Goal: Find specific page/section: Find specific page/section

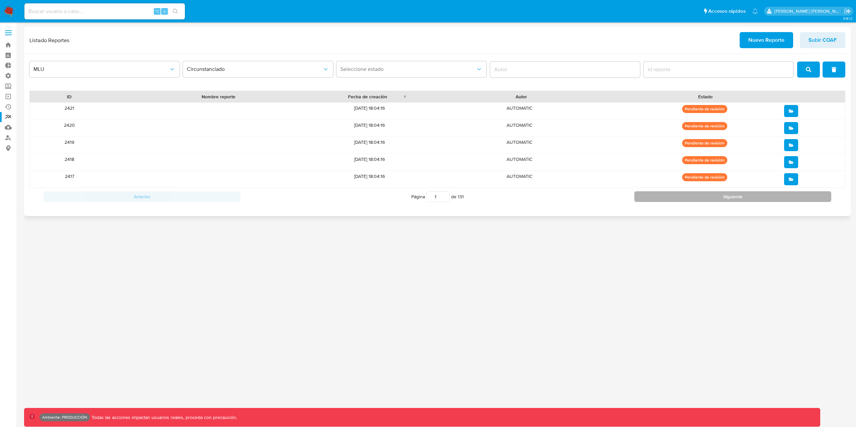
click at [684, 196] on button "Siguiente" at bounding box center [732, 196] width 197 height 11
click at [684, 197] on button "Siguiente" at bounding box center [732, 196] width 197 height 11
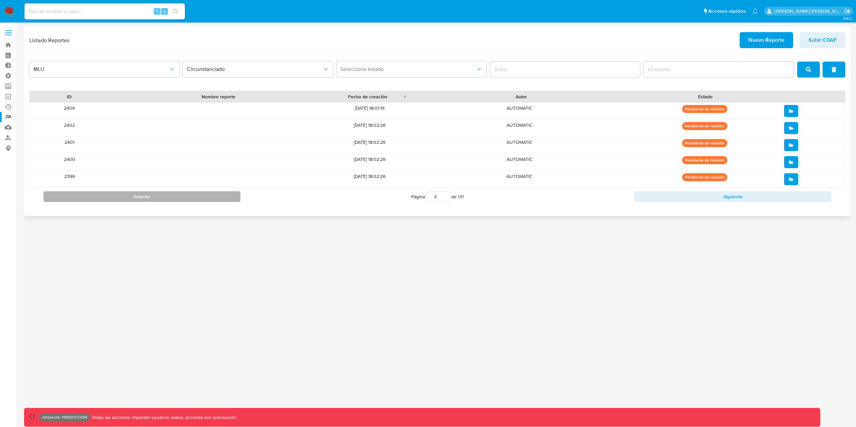
click at [165, 197] on button "Anterior" at bounding box center [141, 196] width 197 height 11
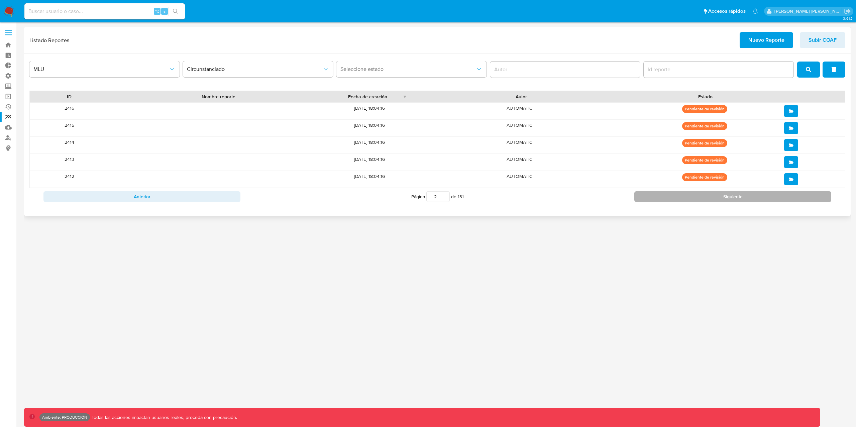
click at [668, 196] on button "Siguiente" at bounding box center [732, 196] width 197 height 11
click at [670, 198] on button "Siguiente" at bounding box center [732, 196] width 197 height 11
click at [697, 200] on button "Siguiente" at bounding box center [732, 196] width 197 height 11
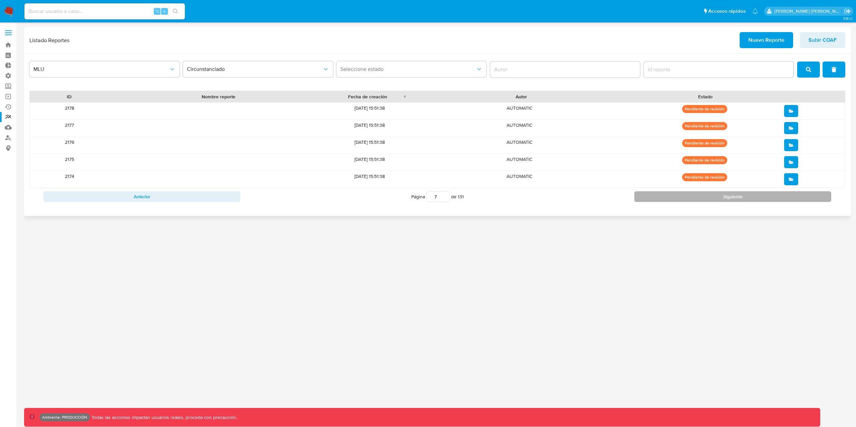
click at [697, 200] on button "Siguiente" at bounding box center [732, 196] width 197 height 11
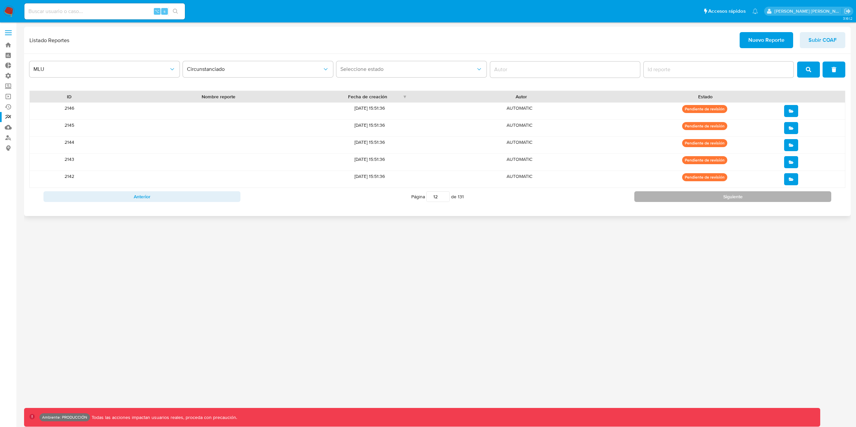
click at [697, 200] on button "Siguiente" at bounding box center [732, 196] width 197 height 11
click at [698, 199] on button "Siguiente" at bounding box center [732, 196] width 197 height 11
click at [702, 199] on button "Siguiente" at bounding box center [732, 196] width 197 height 11
click at [717, 199] on button "Siguiente" at bounding box center [732, 196] width 197 height 11
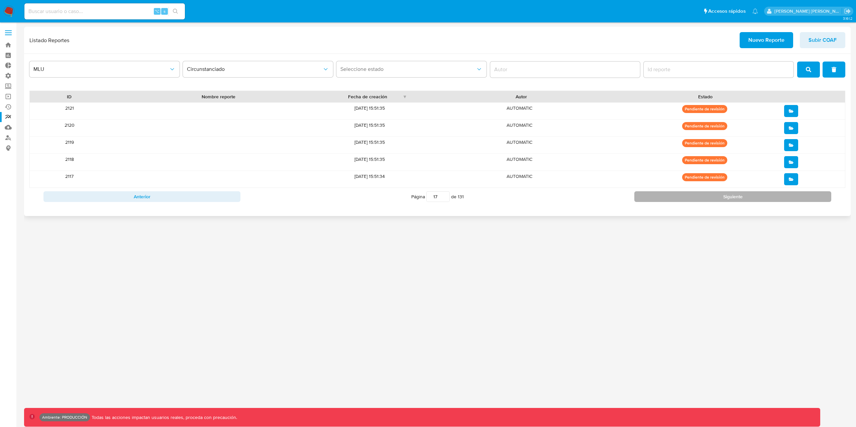
click at [717, 199] on button "Siguiente" at bounding box center [732, 196] width 197 height 11
click at [643, 200] on button "Siguiente" at bounding box center [732, 196] width 197 height 11
click at [645, 199] on button "Siguiente" at bounding box center [732, 196] width 197 height 11
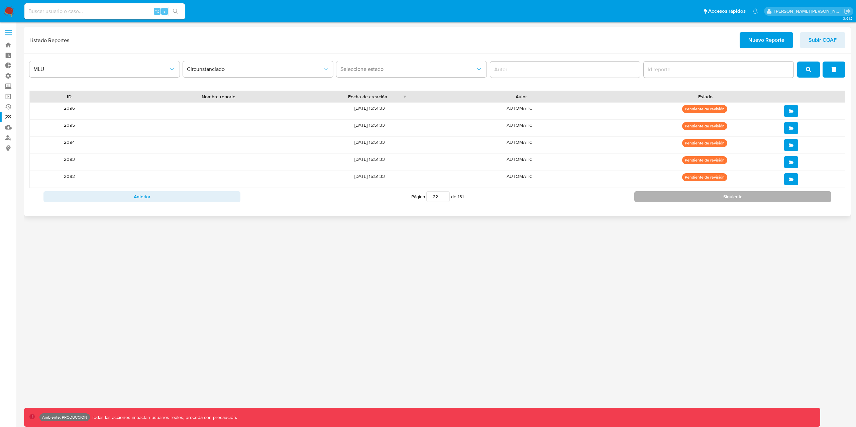
click at [645, 199] on button "Siguiente" at bounding box center [732, 196] width 197 height 11
click at [647, 199] on button "Siguiente" at bounding box center [732, 196] width 197 height 11
click at [648, 199] on button "Siguiente" at bounding box center [732, 196] width 197 height 11
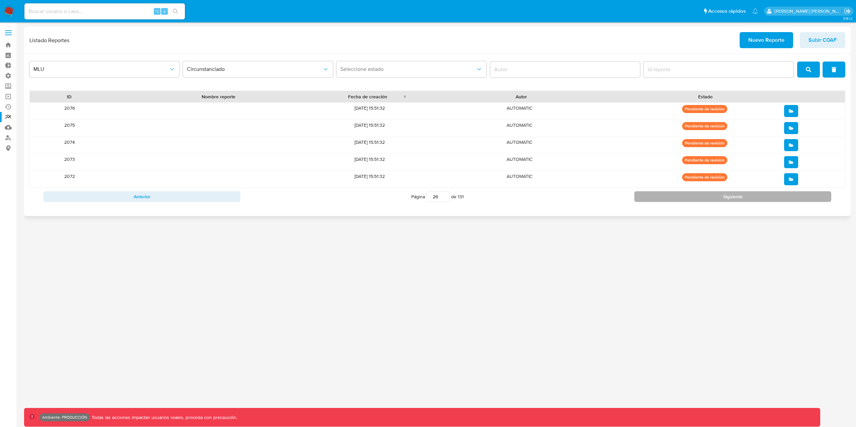
click at [648, 199] on button "Siguiente" at bounding box center [732, 196] width 197 height 11
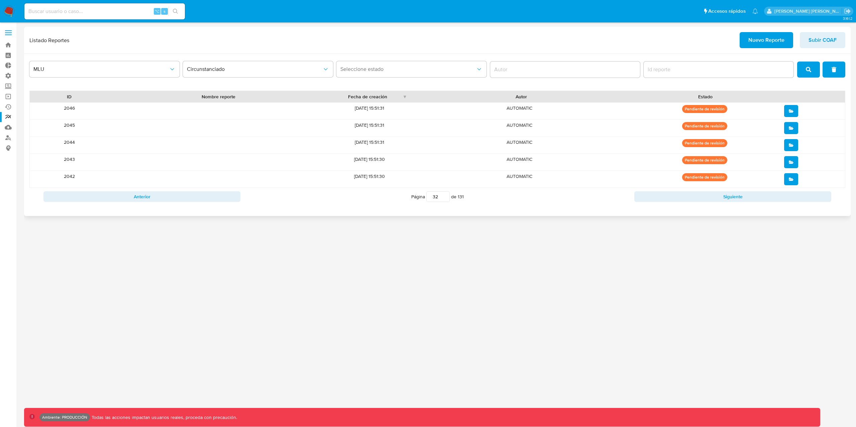
drag, startPoint x: 437, startPoint y: 199, endPoint x: 423, endPoint y: 196, distance: 14.7
click at [423, 196] on span "Página 1 de 131" at bounding box center [437, 196] width 52 height 11
type input "10"
click at [218, 196] on button "Anterior" at bounding box center [141, 196] width 197 height 11
click at [217, 196] on button "Anterior" at bounding box center [141, 196] width 197 height 11
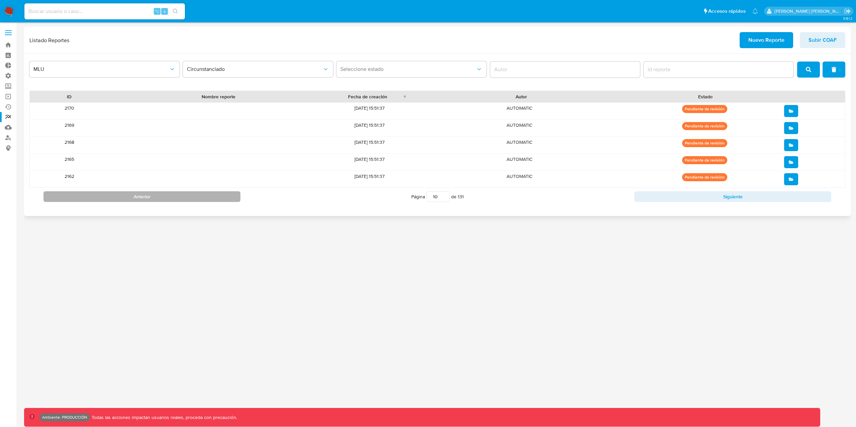
click at [217, 195] on button "Anterior" at bounding box center [141, 196] width 197 height 11
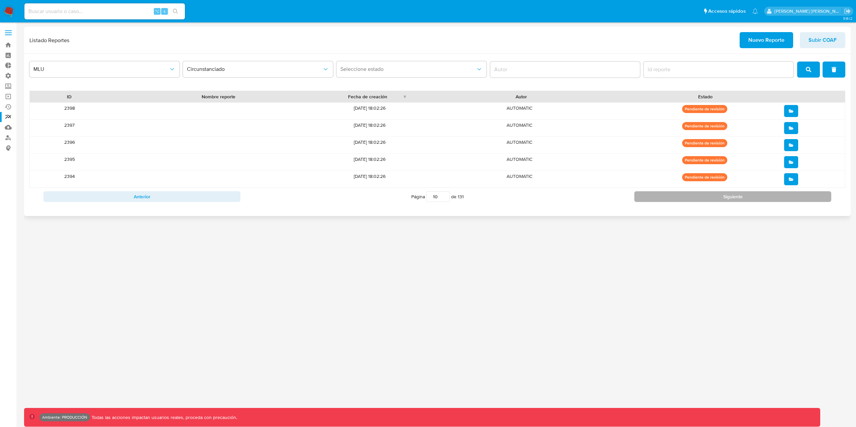
click at [682, 196] on button "Siguiente" at bounding box center [732, 196] width 197 height 11
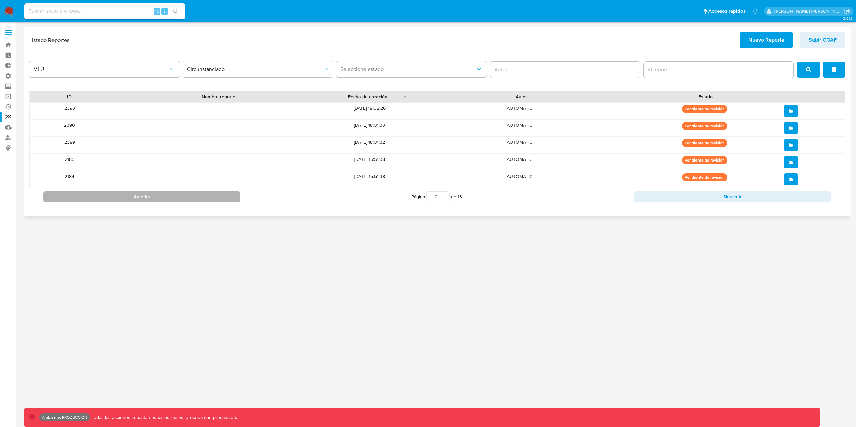
click at [200, 199] on button "Anterior" at bounding box center [141, 196] width 197 height 11
